Goal: Information Seeking & Learning: Learn about a topic

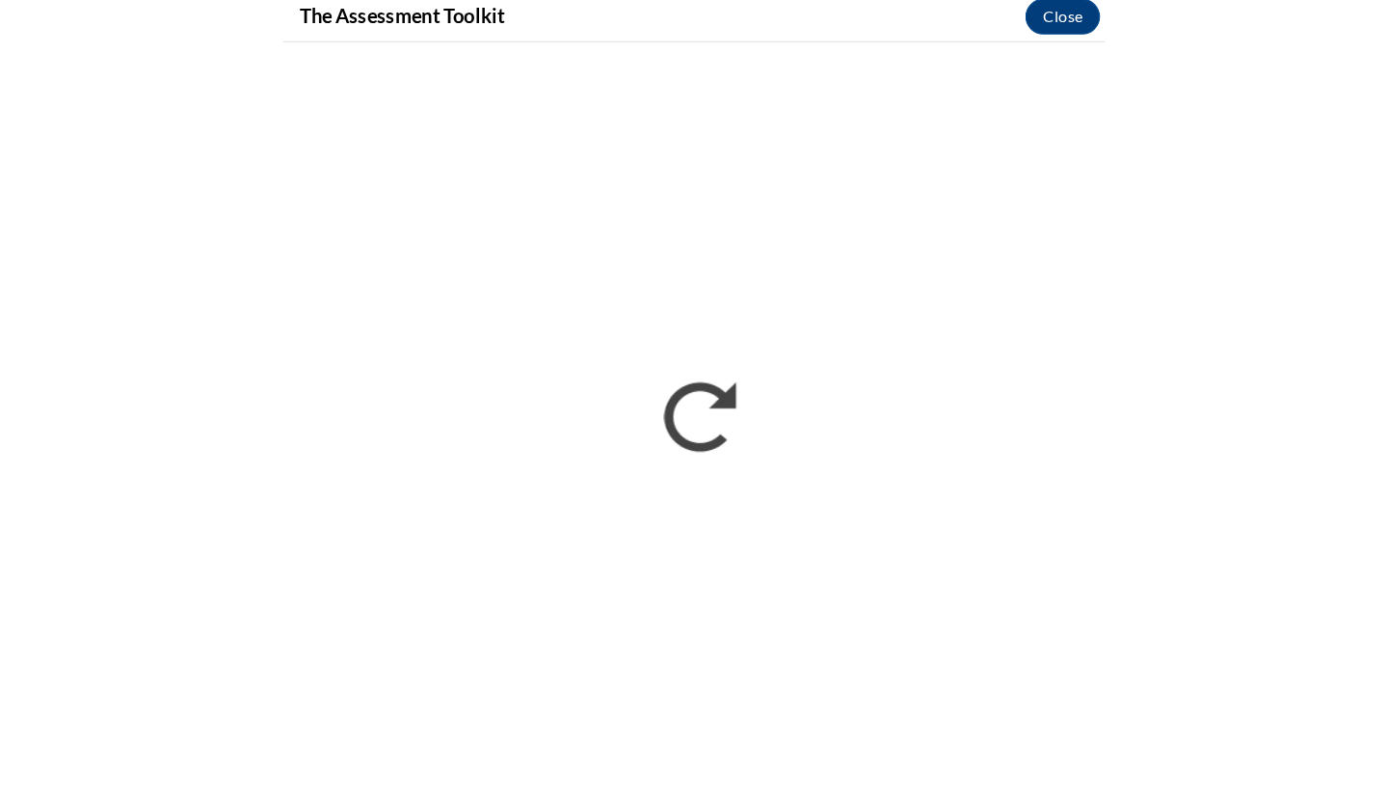
scroll to position [438, 0]
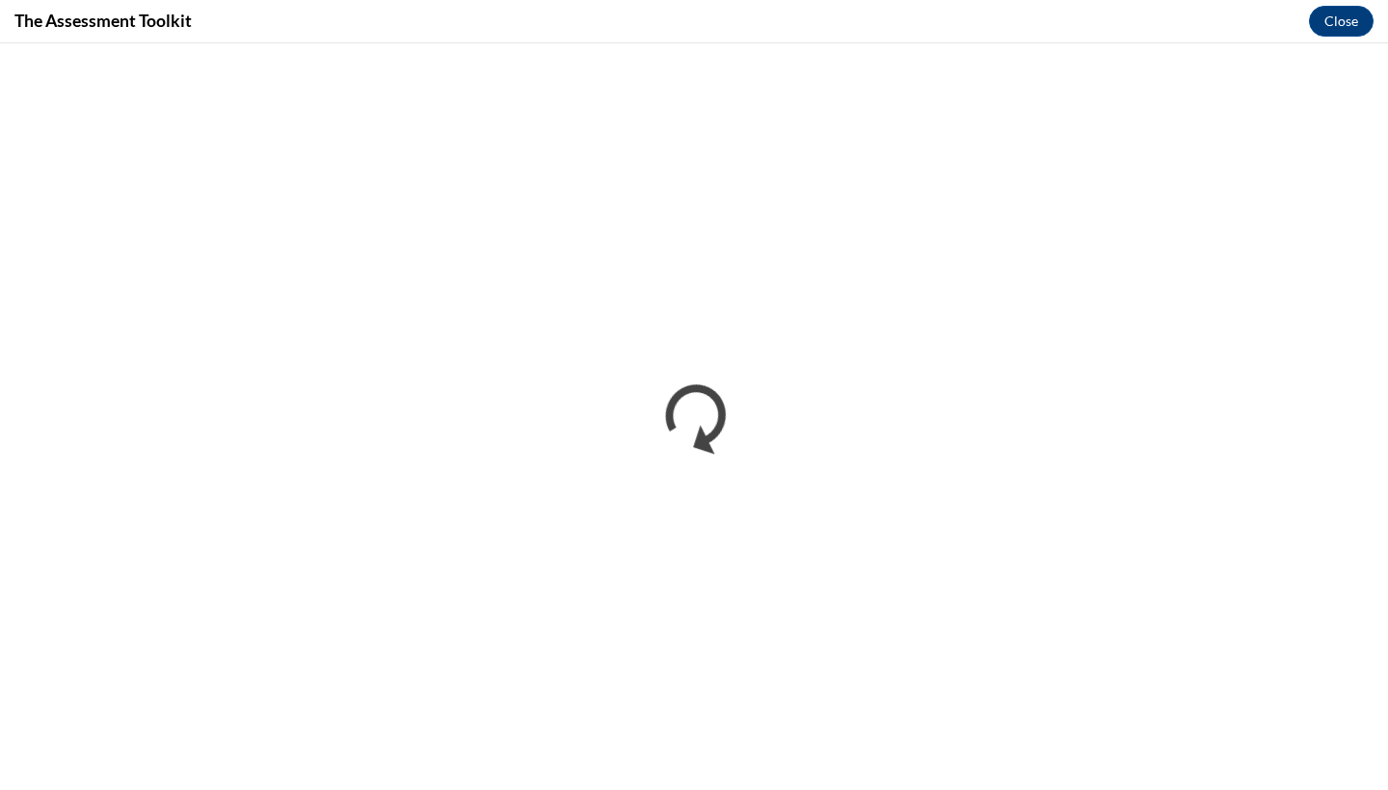
click at [665, 32] on div "The Assessment Toolkit Close" at bounding box center [694, 21] width 1388 height 43
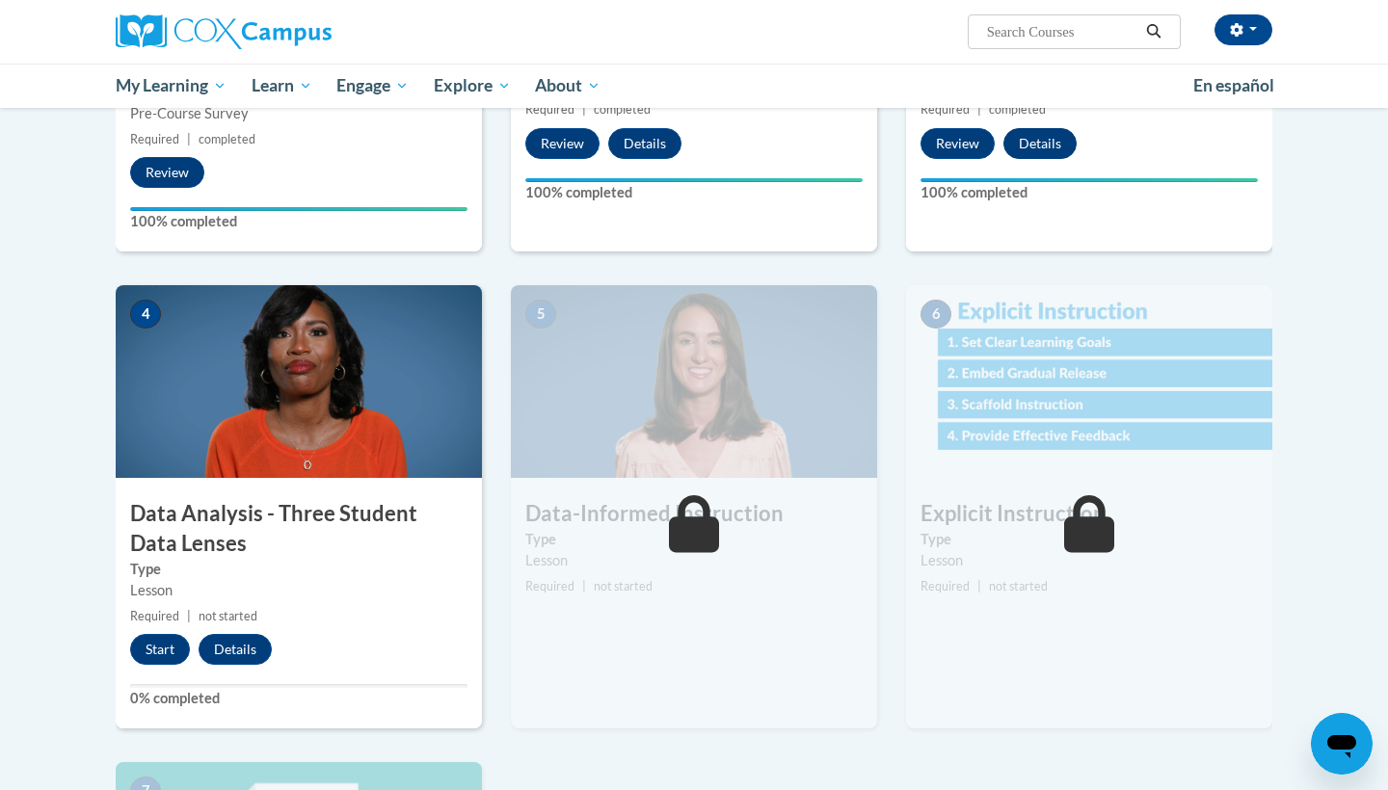
scroll to position [758, 0]
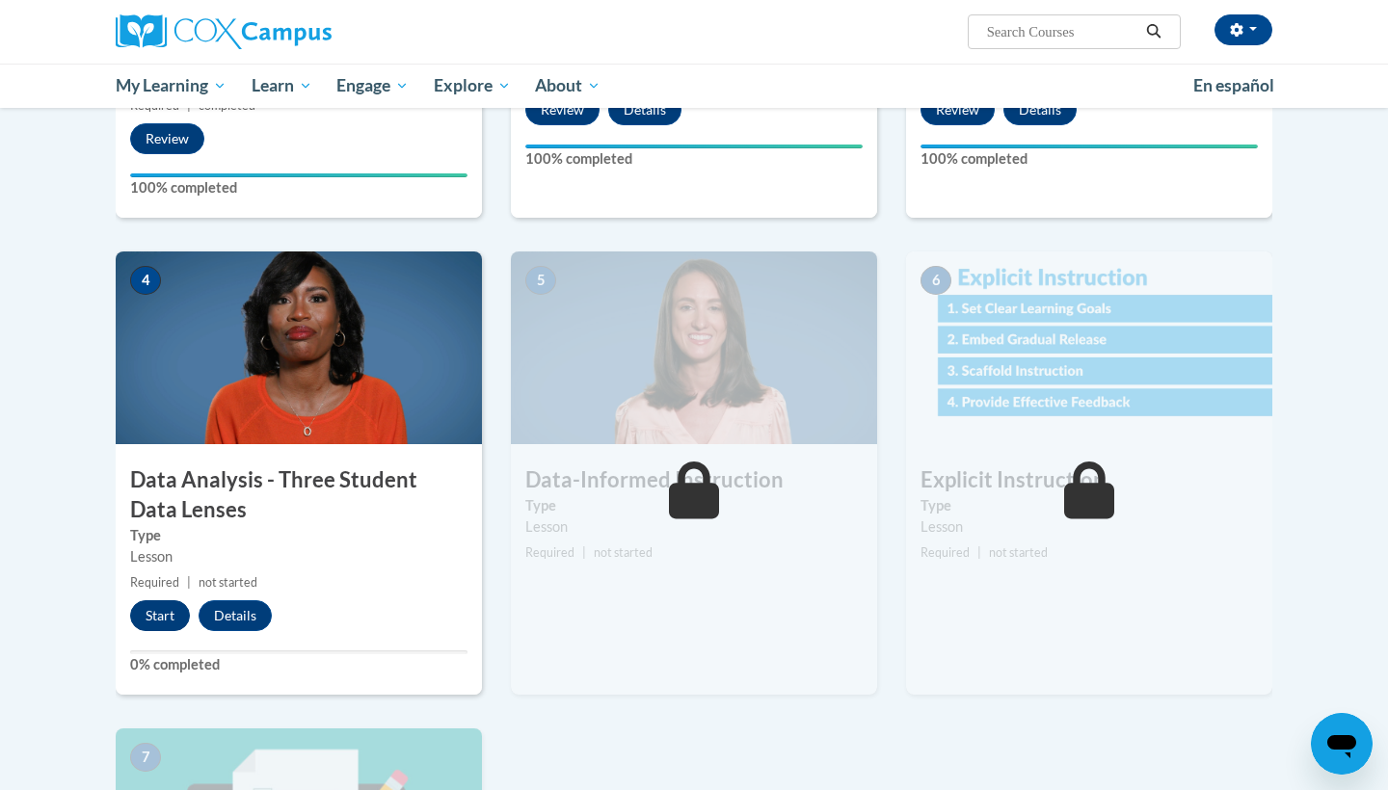
click at [175, 607] on button "Start" at bounding box center [160, 616] width 60 height 31
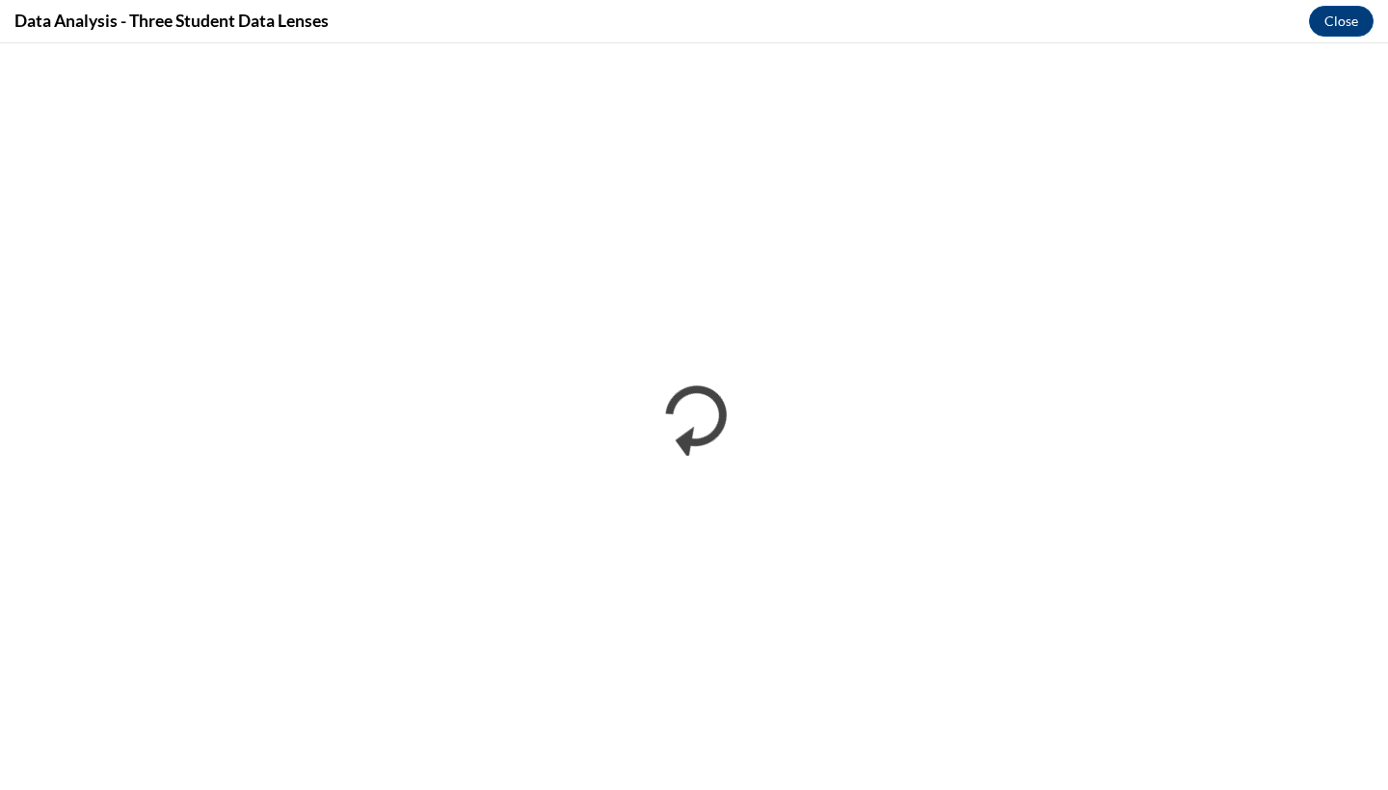
scroll to position [0, 0]
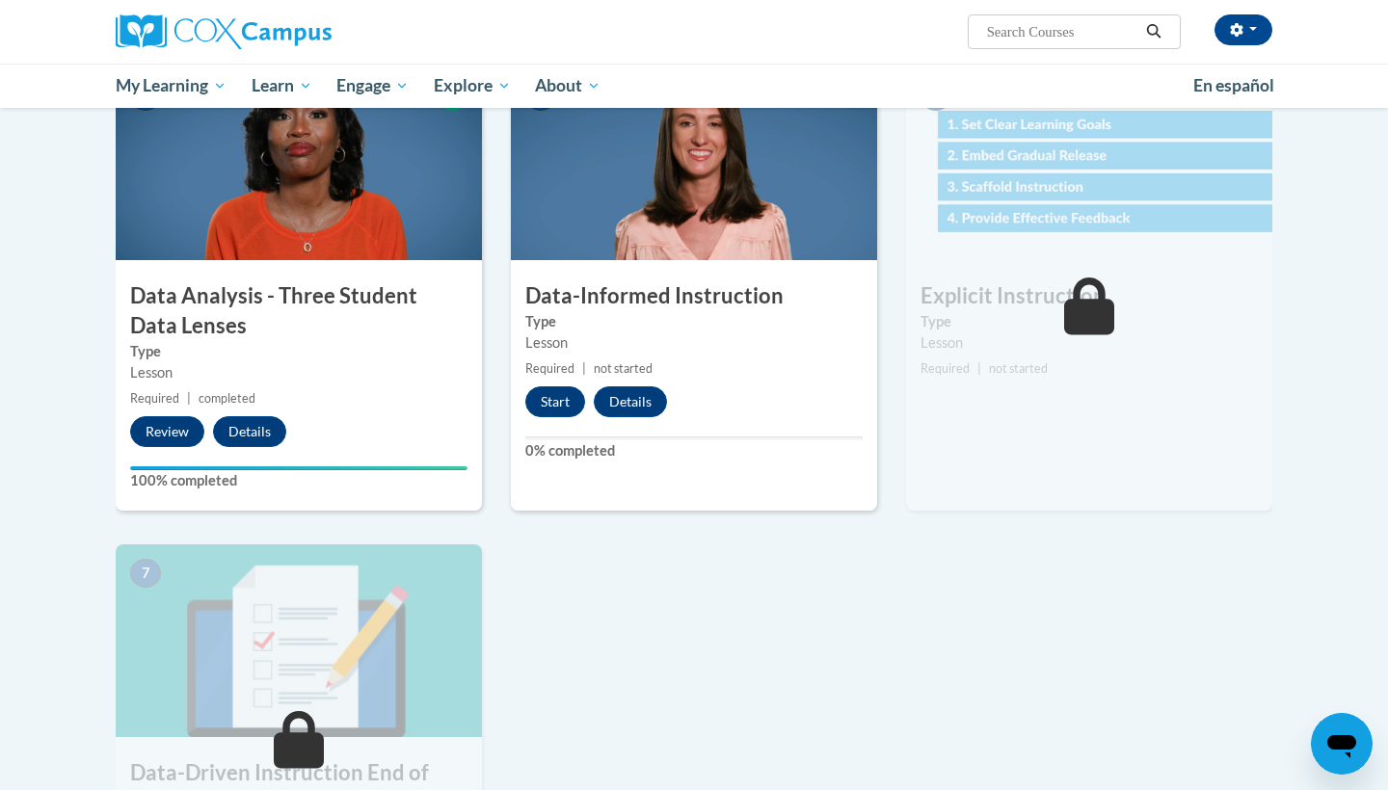
scroll to position [963, 0]
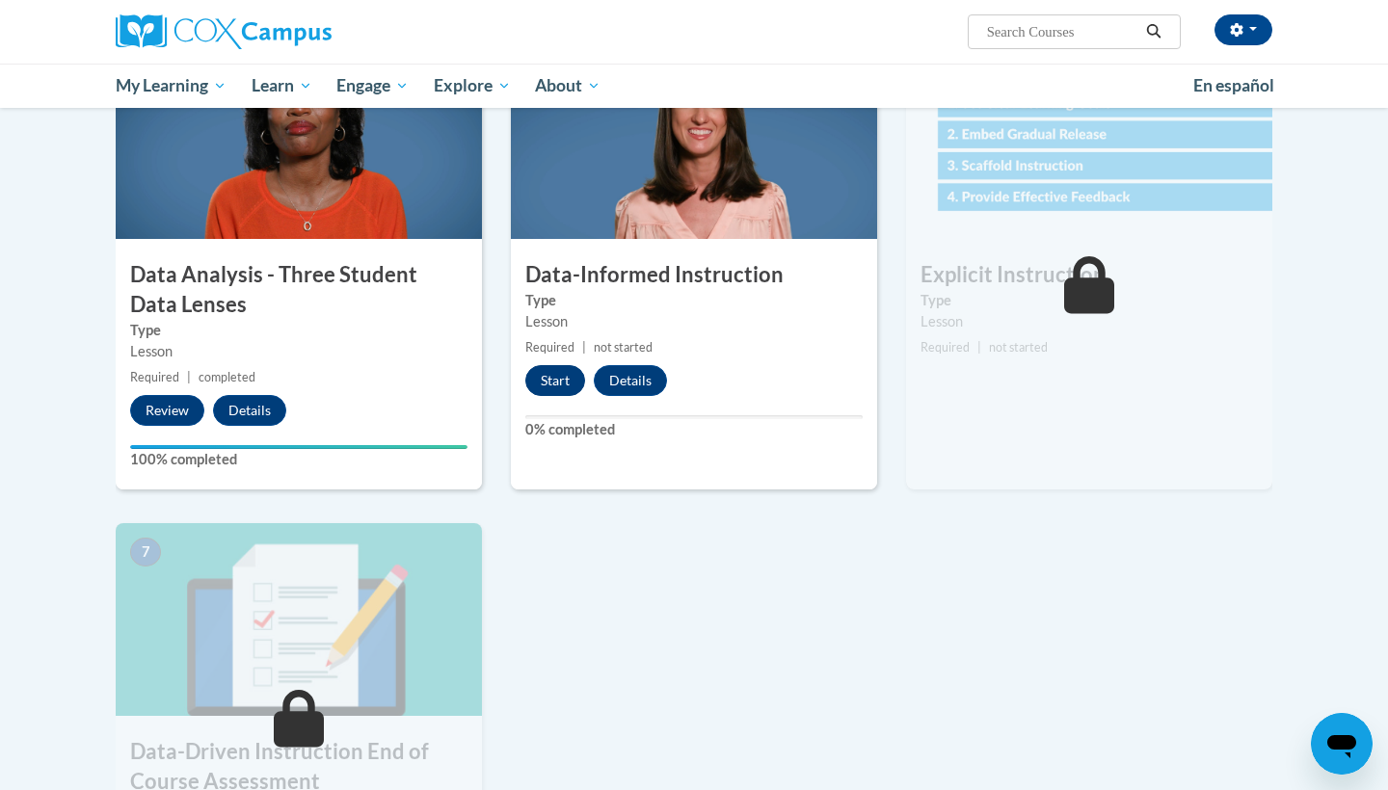
click at [545, 375] on button "Start" at bounding box center [555, 380] width 60 height 31
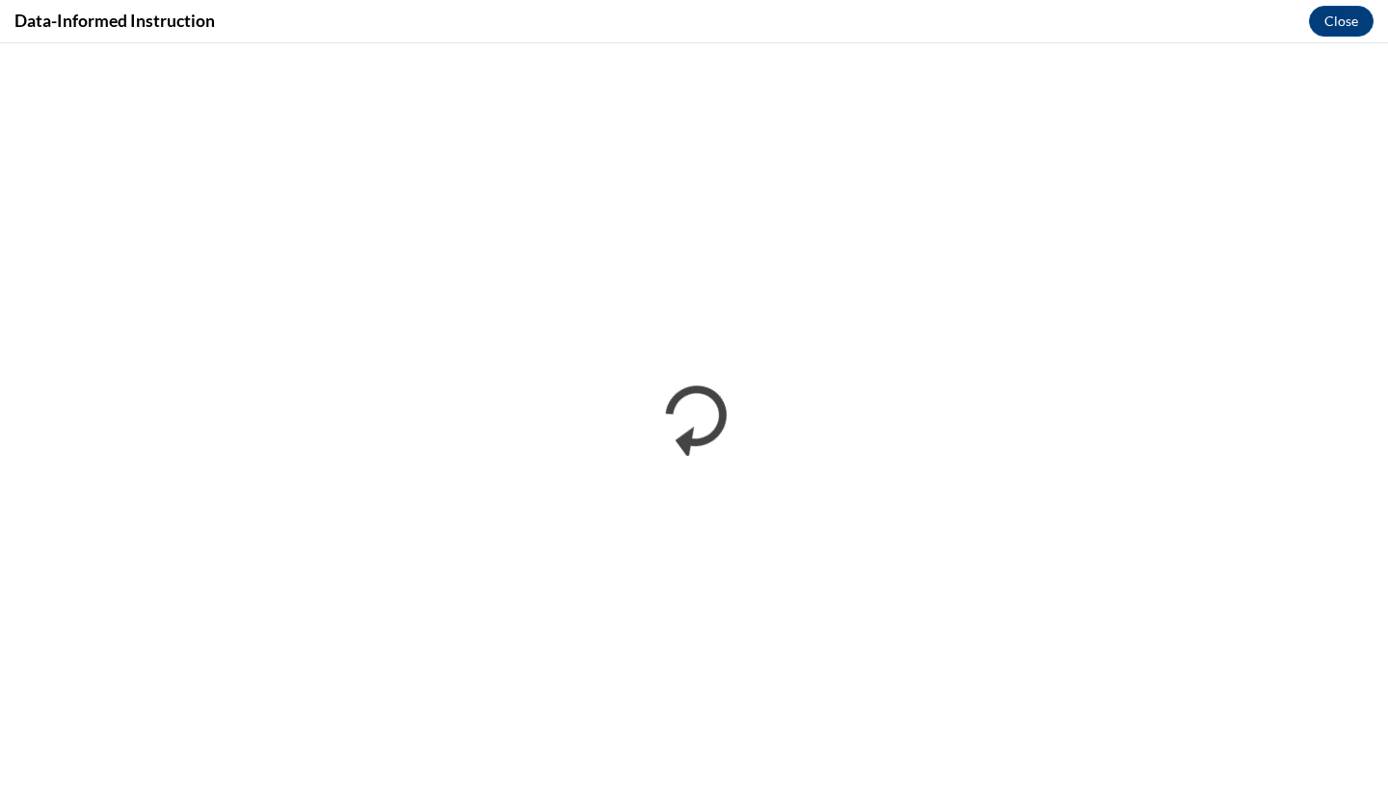
scroll to position [0, 0]
